Goal: Navigation & Orientation: Understand site structure

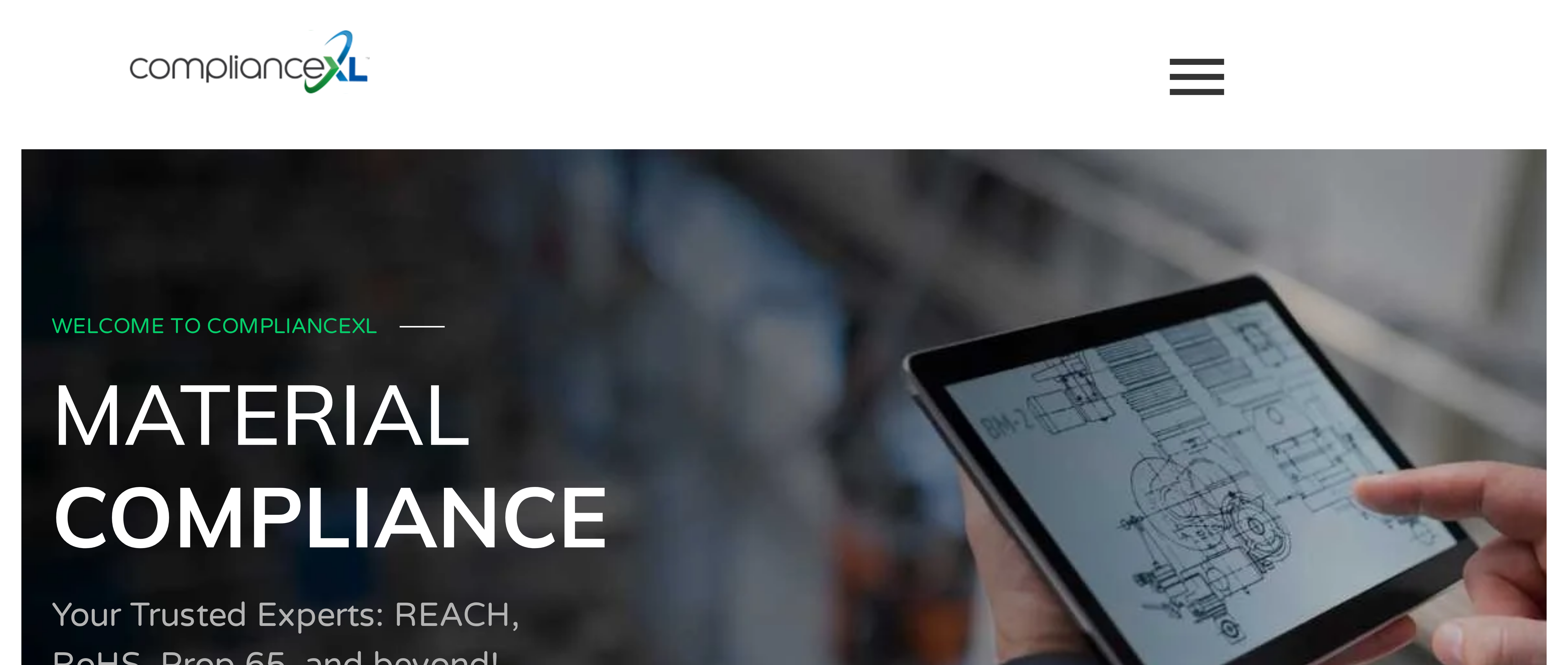
scroll to position [174, 0]
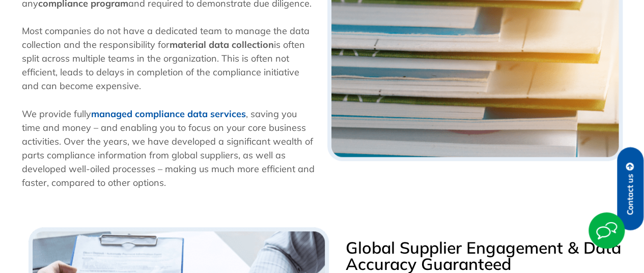
scroll to position [220, 0]
